Goal: Obtain resource: Download file/media

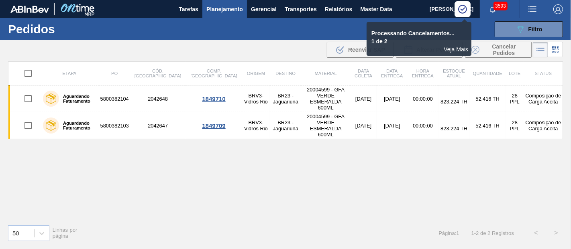
click at [458, 50] on div "Veja Mais" at bounding box center [419, 49] width 98 height 6
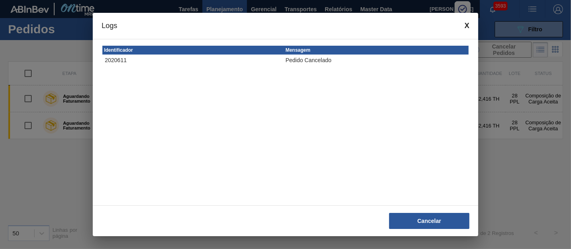
click at [463, 26] on div "Logs" at bounding box center [285, 26] width 385 height 26
click at [467, 24] on span at bounding box center [466, 26] width 5 height 8
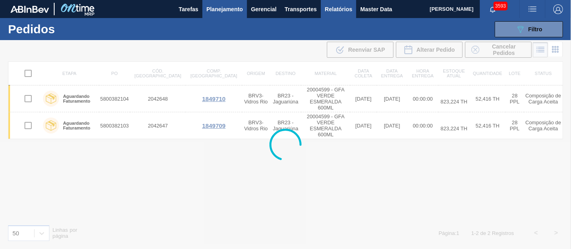
click at [335, 7] on span "Relatórios" at bounding box center [338, 9] width 27 height 10
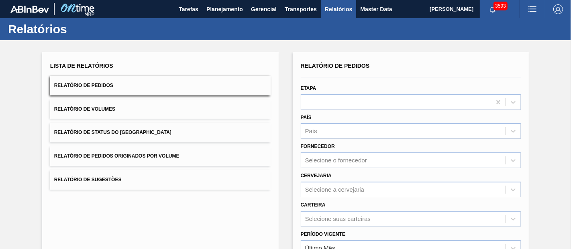
click at [106, 156] on span "Relatório de Pedidos Originados por Volume" at bounding box center [116, 156] width 125 height 6
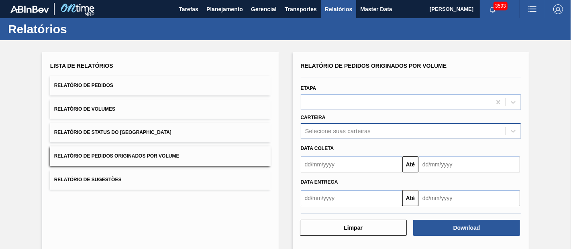
click at [364, 129] on div "Selecione suas carteiras" at bounding box center [411, 131] width 220 height 16
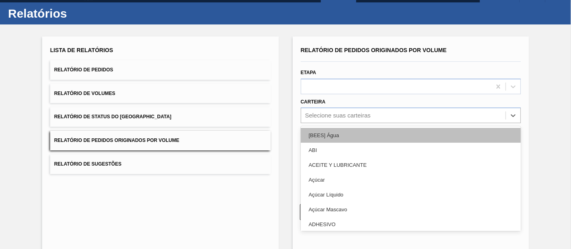
scroll to position [16, 0]
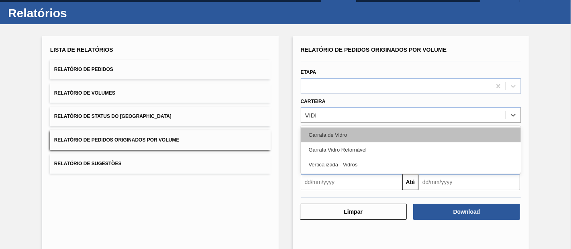
type input "VIDRO"
click at [362, 128] on div "Garrafa de Vidro" at bounding box center [411, 135] width 220 height 15
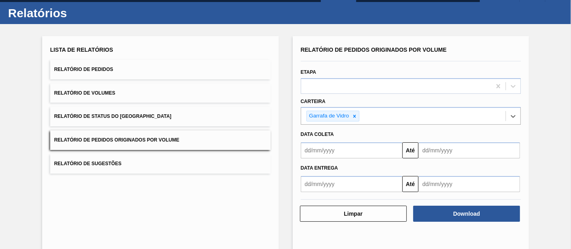
click at [338, 153] on input "text" at bounding box center [352, 150] width 102 height 16
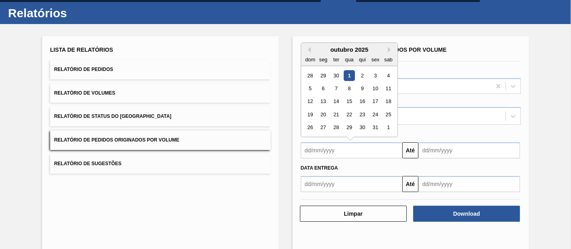
click at [344, 76] on div "1" at bounding box center [348, 75] width 11 height 11
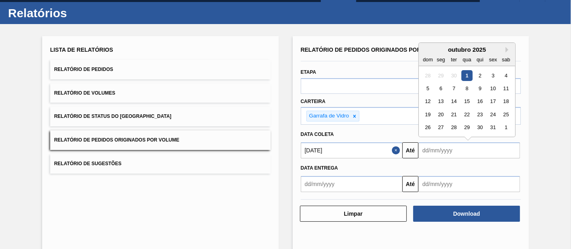
click at [430, 145] on input "text" at bounding box center [469, 150] width 102 height 16
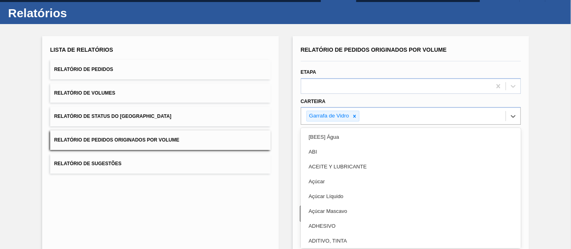
drag, startPoint x: 359, startPoint y: 123, endPoint x: 361, endPoint y: 127, distance: 4.7
click at [359, 122] on div "Garrafa de Vidro" at bounding box center [403, 116] width 205 height 16
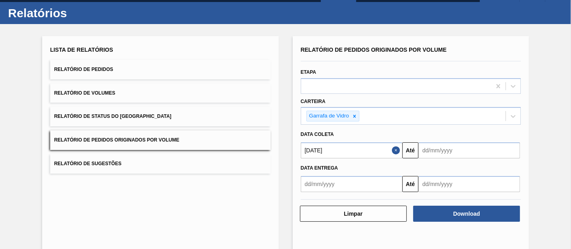
click at [562, 143] on div "Lista de Relatórios Relatório de Pedidos Relatório de Volumes Relatório de Stat…" at bounding box center [285, 143] width 571 height 239
click at [556, 144] on div "Lista de Relatórios Relatório de Pedidos Relatório de Volumes Relatório de Stat…" at bounding box center [285, 143] width 571 height 239
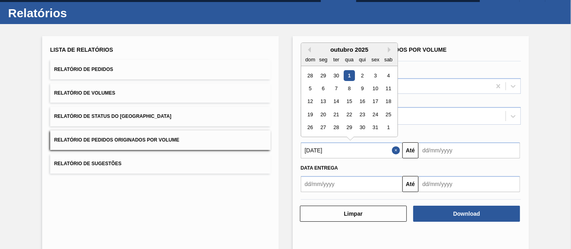
click at [328, 148] on input "[DATE]" at bounding box center [352, 150] width 102 height 16
click at [309, 51] on button "Previous Month" at bounding box center [308, 50] width 6 height 6
click at [325, 74] on div "1" at bounding box center [322, 75] width 11 height 11
type input "[DATE]"
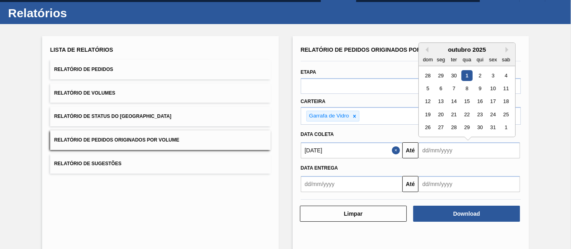
click at [432, 149] on input "text" at bounding box center [469, 150] width 102 height 16
click at [475, 73] on div "2" at bounding box center [479, 75] width 11 height 11
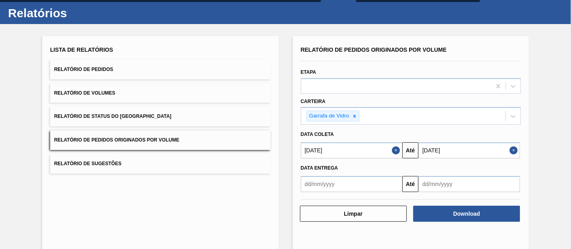
type input "[DATE]"
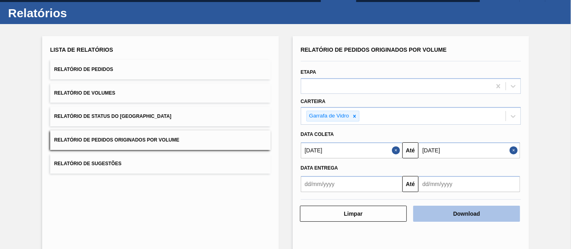
click at [447, 208] on button "Download" at bounding box center [466, 214] width 107 height 16
